Goal: Manage account settings

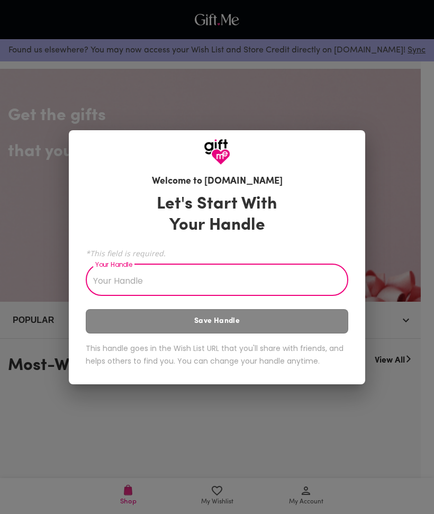
click at [315, 326] on div "Let's Start With Your Handle *This field is required. Your Handle Your Handle S…" at bounding box center [217, 282] width 262 height 187
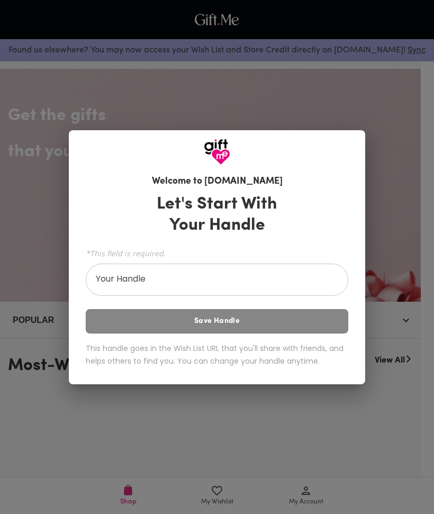
click at [313, 284] on input "Your Handle" at bounding box center [211, 281] width 251 height 30
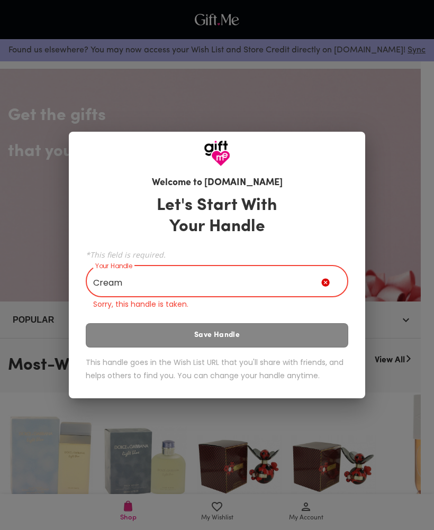
click at [313, 325] on div "Let's Start With Your Handle *This field is required. Your Handle Cream Your Ha…" at bounding box center [217, 289] width 262 height 199
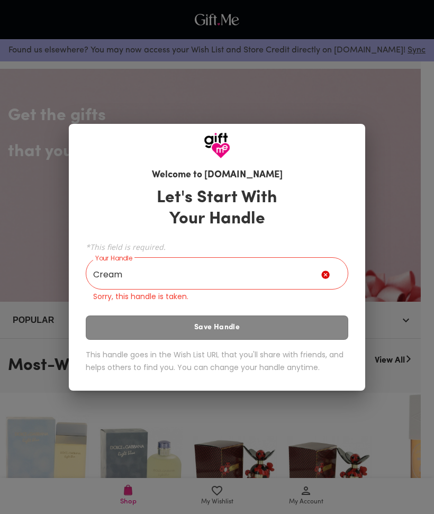
click at [278, 285] on input "Cream" at bounding box center [203, 275] width 235 height 30
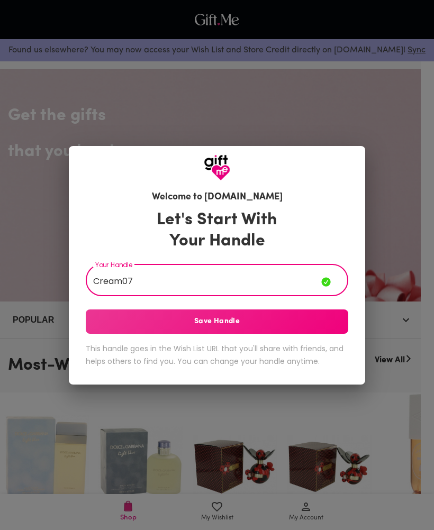
type input "Cream07"
click at [325, 324] on span "Save Handle" at bounding box center [217, 322] width 262 height 12
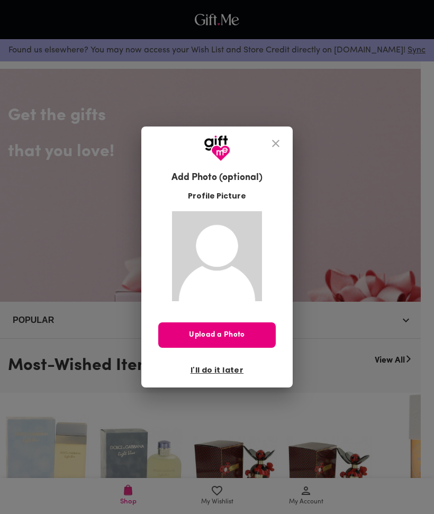
click at [272, 147] on icon "close" at bounding box center [275, 143] width 7 height 7
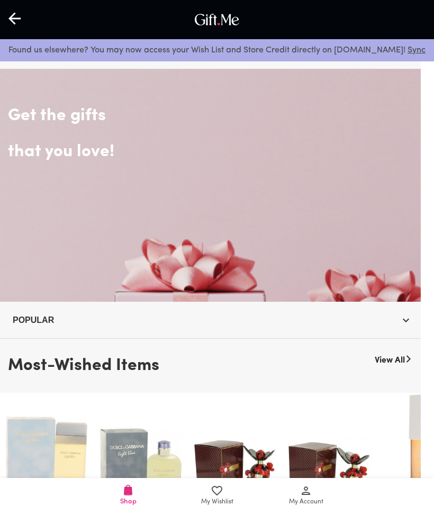
click at [219, 502] on span "My Wishlist" at bounding box center [217, 502] width 32 height 10
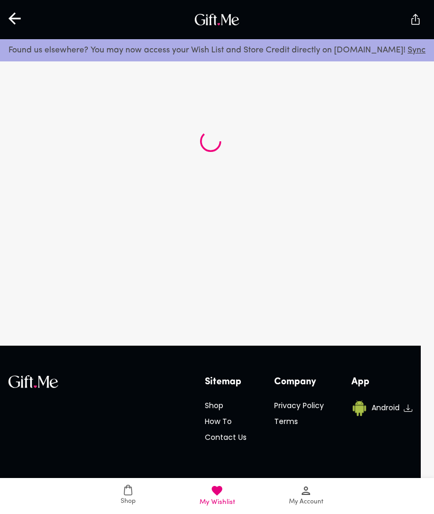
click at [301, 497] on span "My Account" at bounding box center [306, 502] width 34 height 10
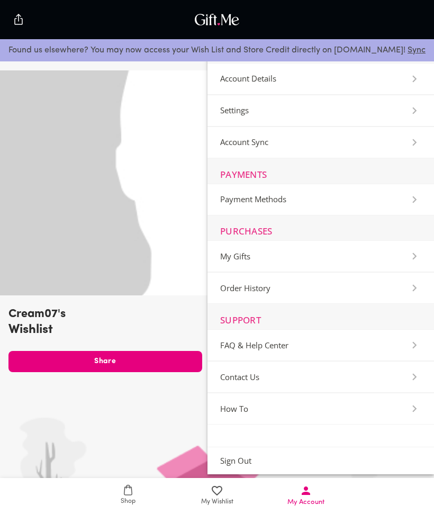
click at [33, 170] on div at bounding box center [210, 182] width 421 height 225
click at [67, 388] on div "Cream07's Wishlist 0 items Share Edit Profile No items on wishlist Tap "Browse …" at bounding box center [210, 414] width 421 height 688
